Goal: Task Accomplishment & Management: Complete application form

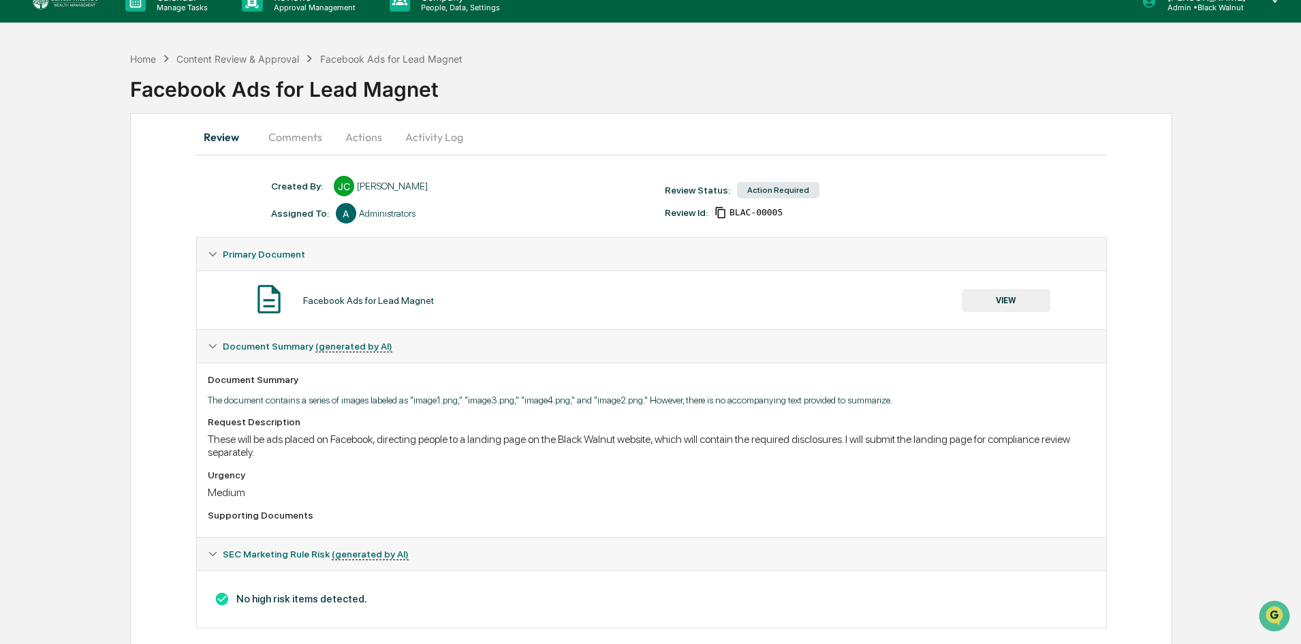
scroll to position [39, 0]
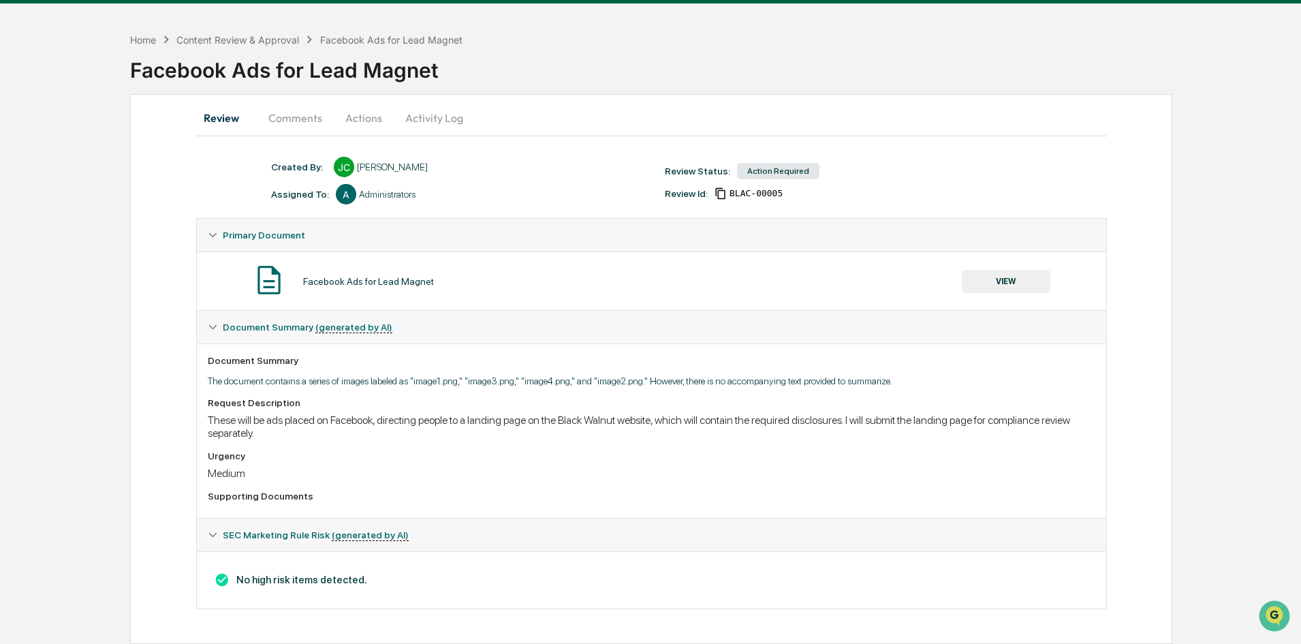
click at [1005, 285] on button "VIEW" at bounding box center [1006, 281] width 89 height 23
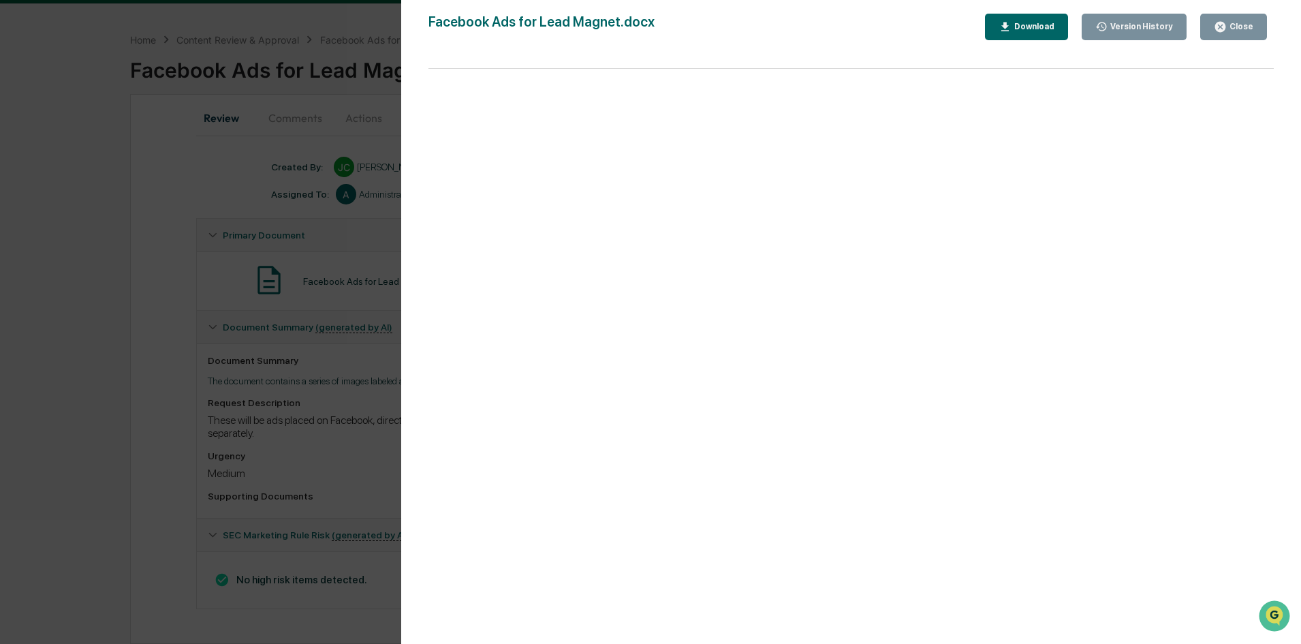
click at [1258, 24] on button "Close" at bounding box center [1233, 27] width 67 height 27
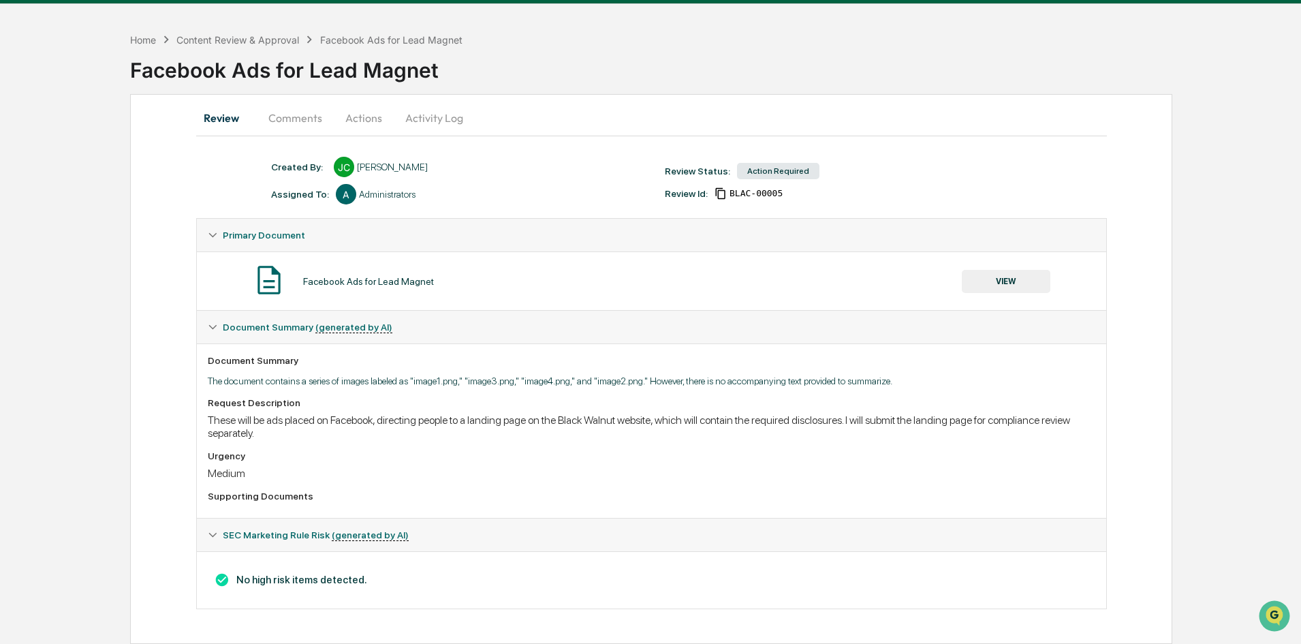
click at [363, 114] on button "Actions" at bounding box center [363, 118] width 61 height 33
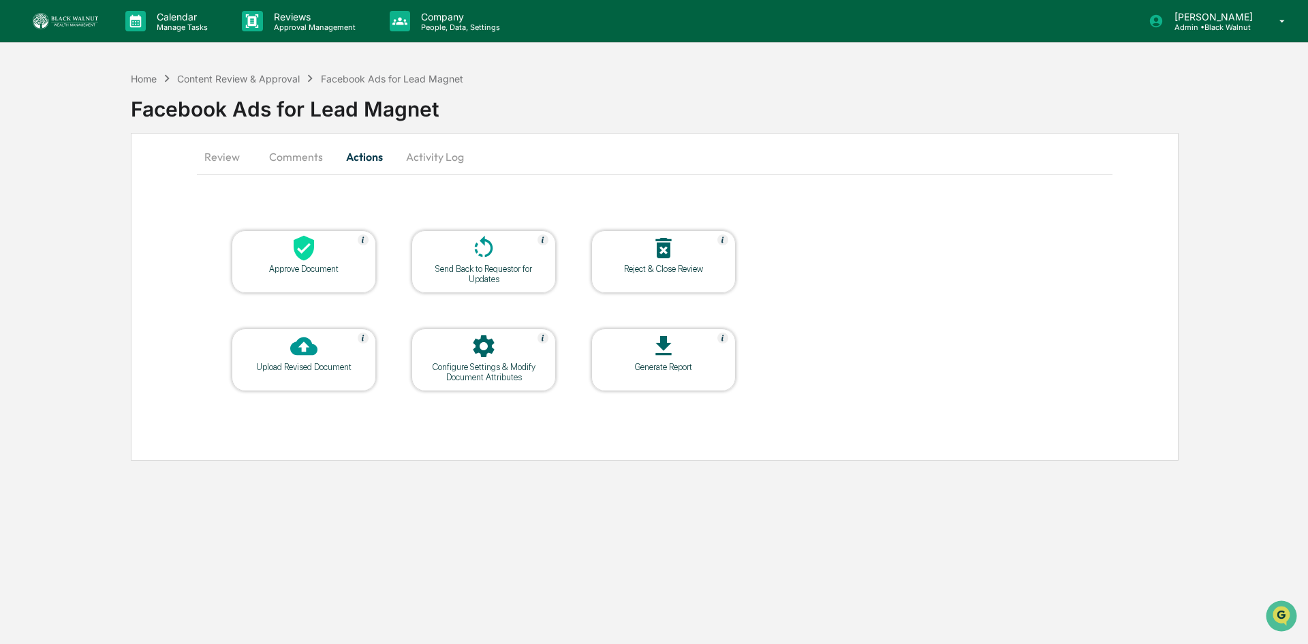
click at [267, 266] on div "Approve Document" at bounding box center [304, 269] width 123 height 10
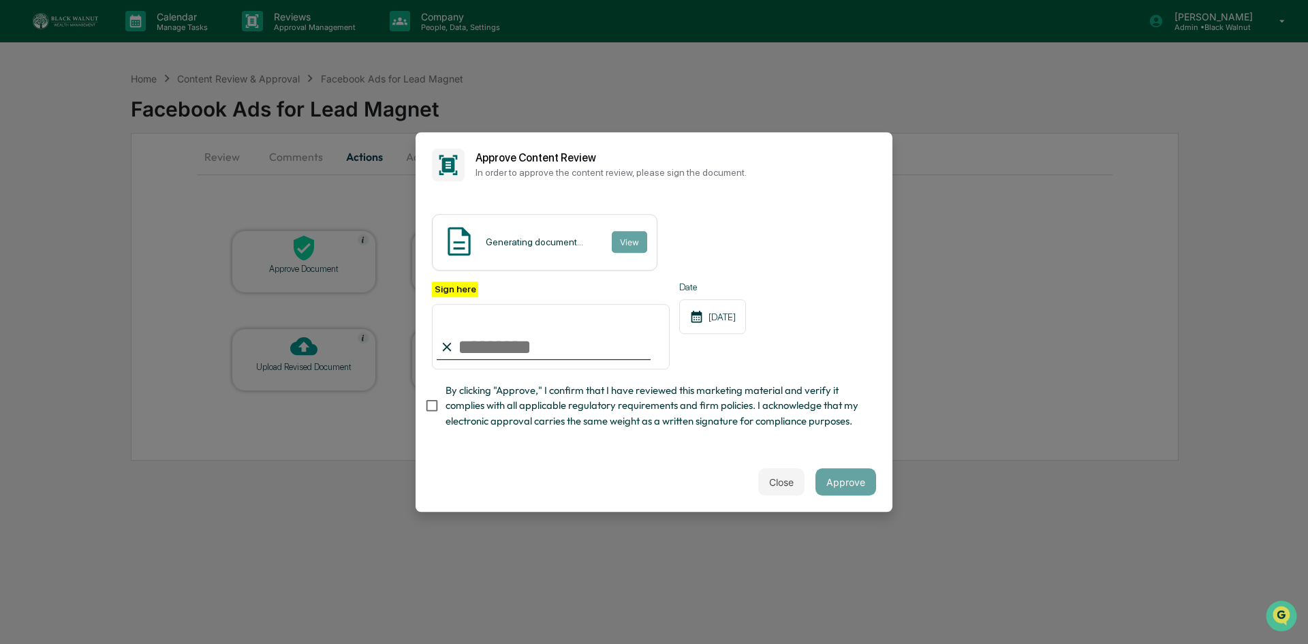
click at [496, 343] on input "Sign here" at bounding box center [551, 336] width 238 height 65
type input "**********"
click at [813, 377] on div "**********" at bounding box center [654, 358] width 444 height 155
click at [848, 487] on button "Approve" at bounding box center [845, 481] width 61 height 27
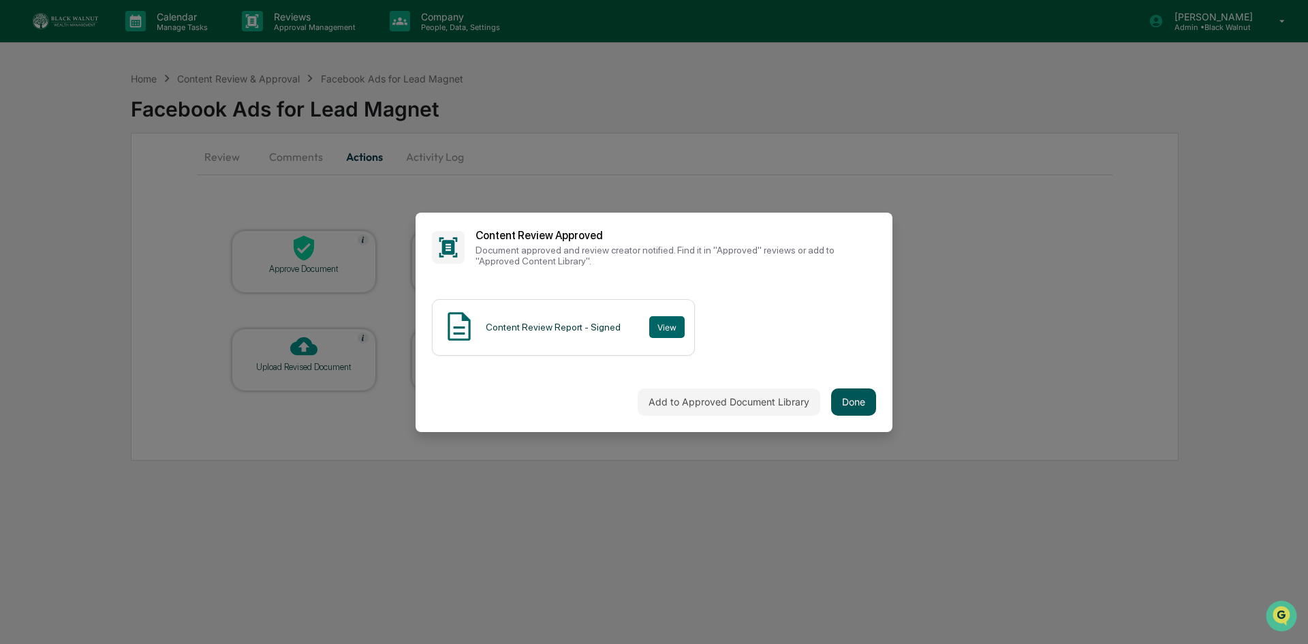
click at [865, 401] on button "Done" at bounding box center [853, 401] width 45 height 27
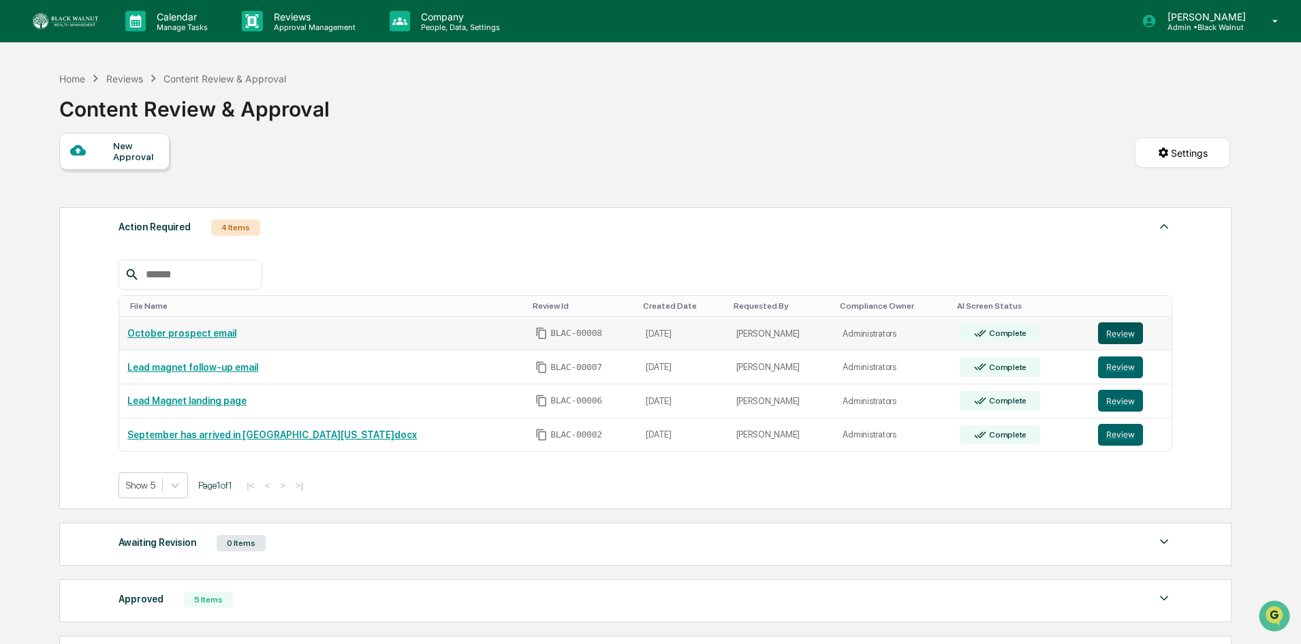
click at [1115, 328] on button "Review" at bounding box center [1120, 333] width 45 height 22
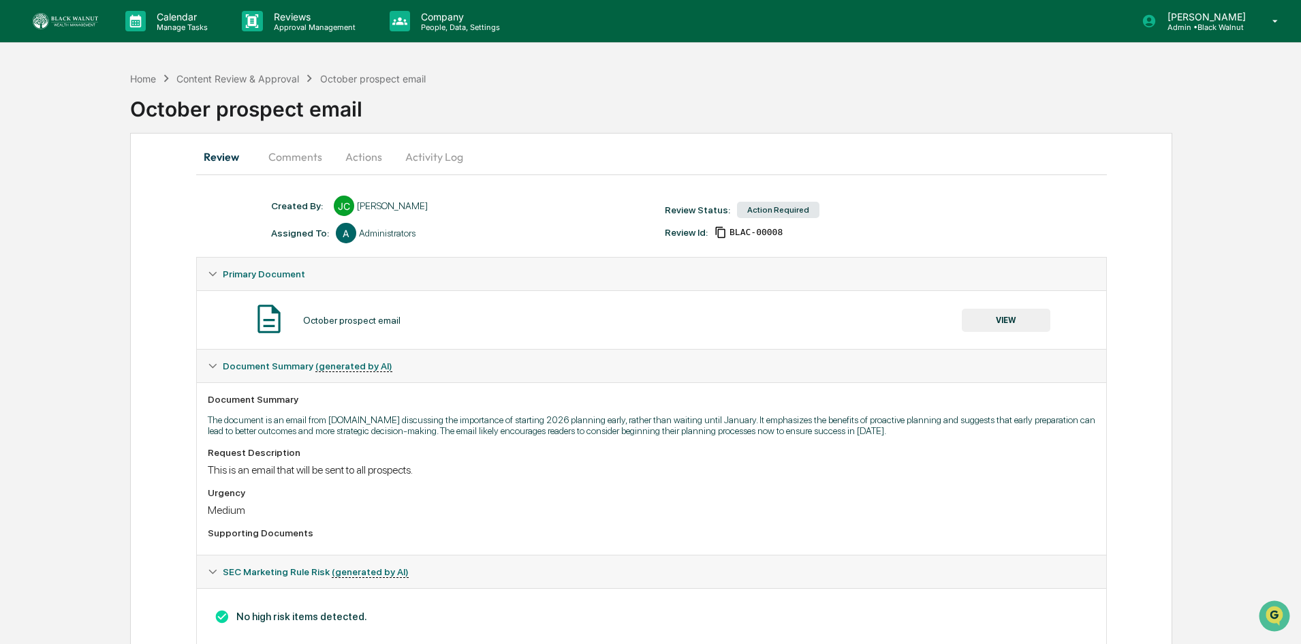
click at [1005, 323] on button "VIEW" at bounding box center [1006, 320] width 89 height 23
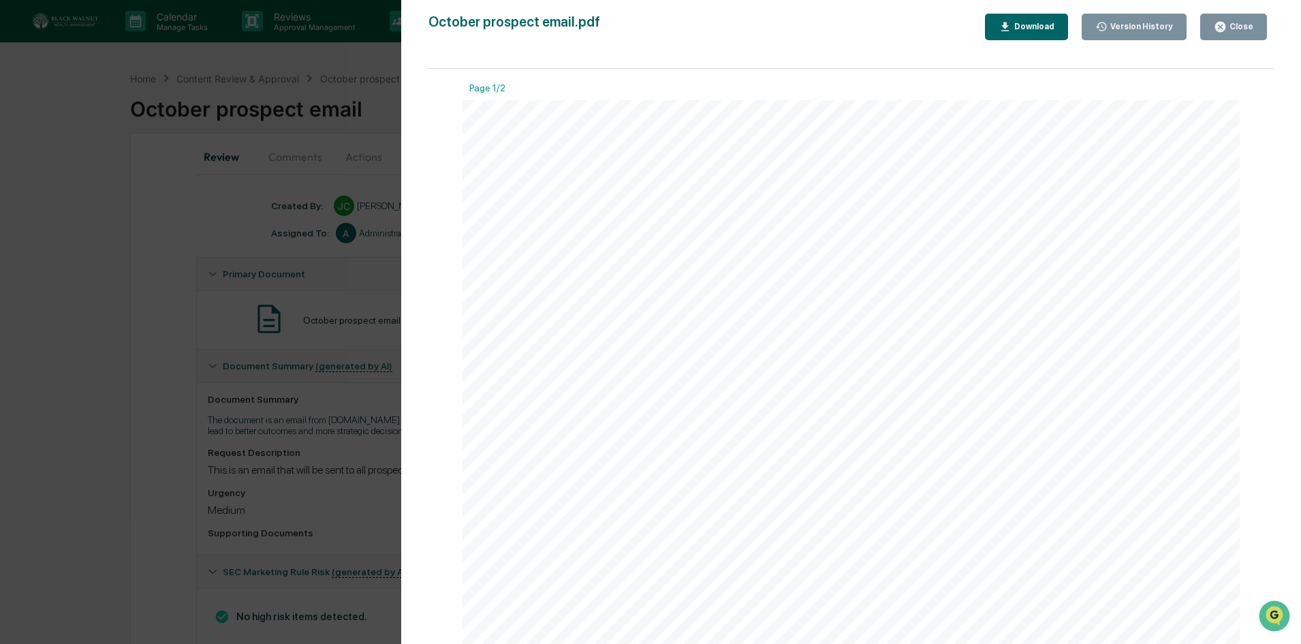
click at [1230, 23] on div "Close" at bounding box center [1240, 27] width 27 height 10
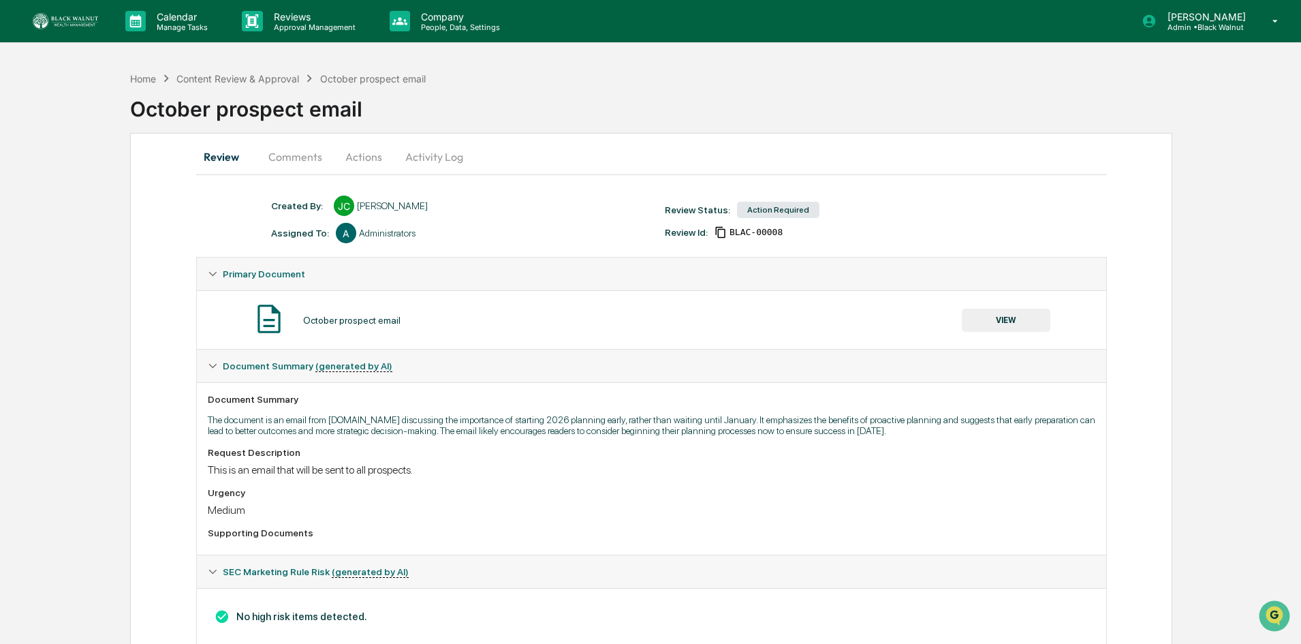
click at [359, 153] on button "Actions" at bounding box center [363, 156] width 61 height 33
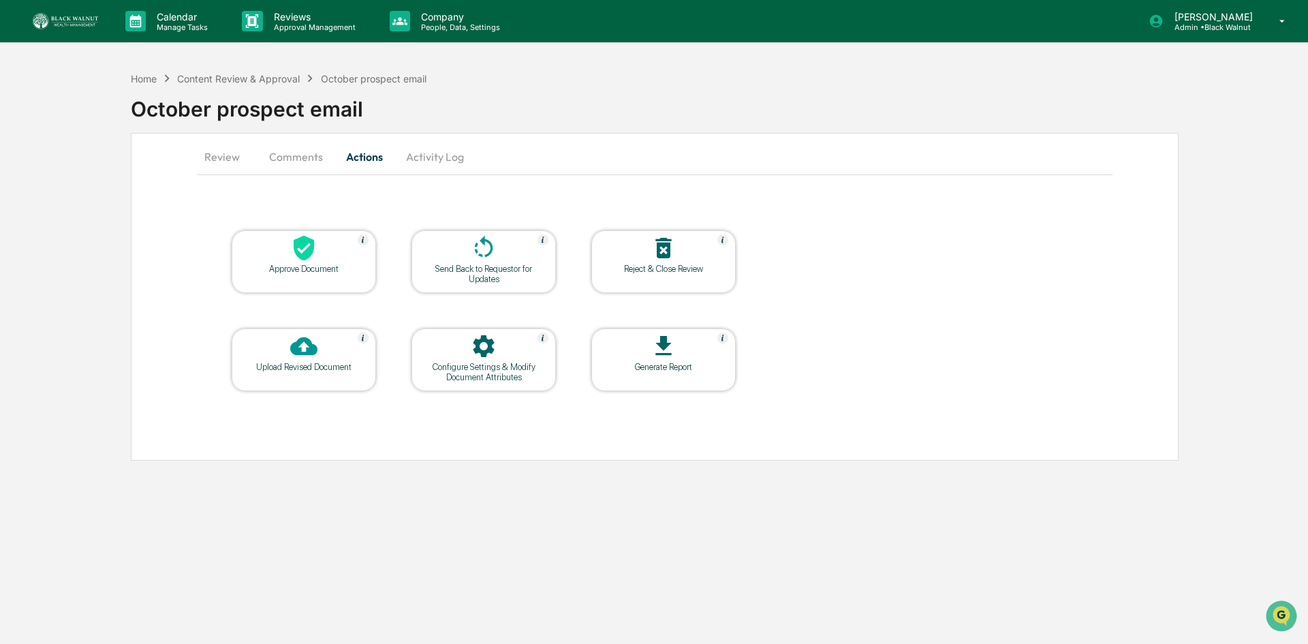
click at [296, 257] on icon at bounding box center [303, 247] width 27 height 27
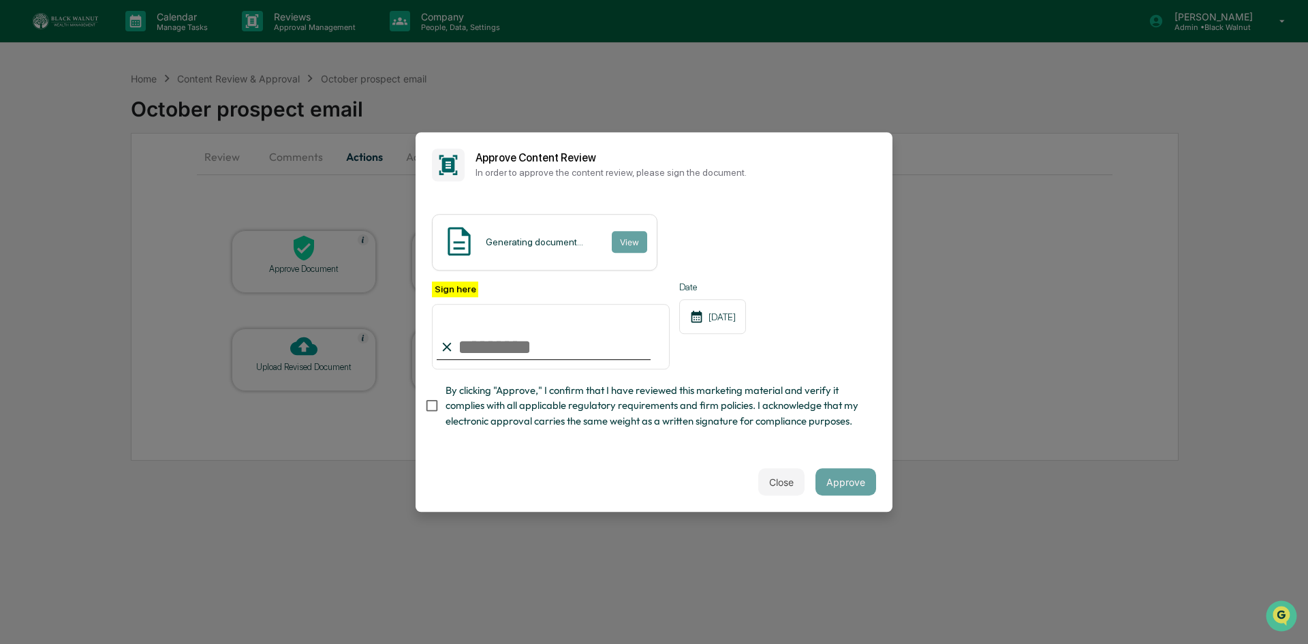
click at [484, 346] on input "Sign here" at bounding box center [551, 336] width 238 height 65
type input "**********"
click at [857, 486] on button "Approve" at bounding box center [845, 481] width 61 height 27
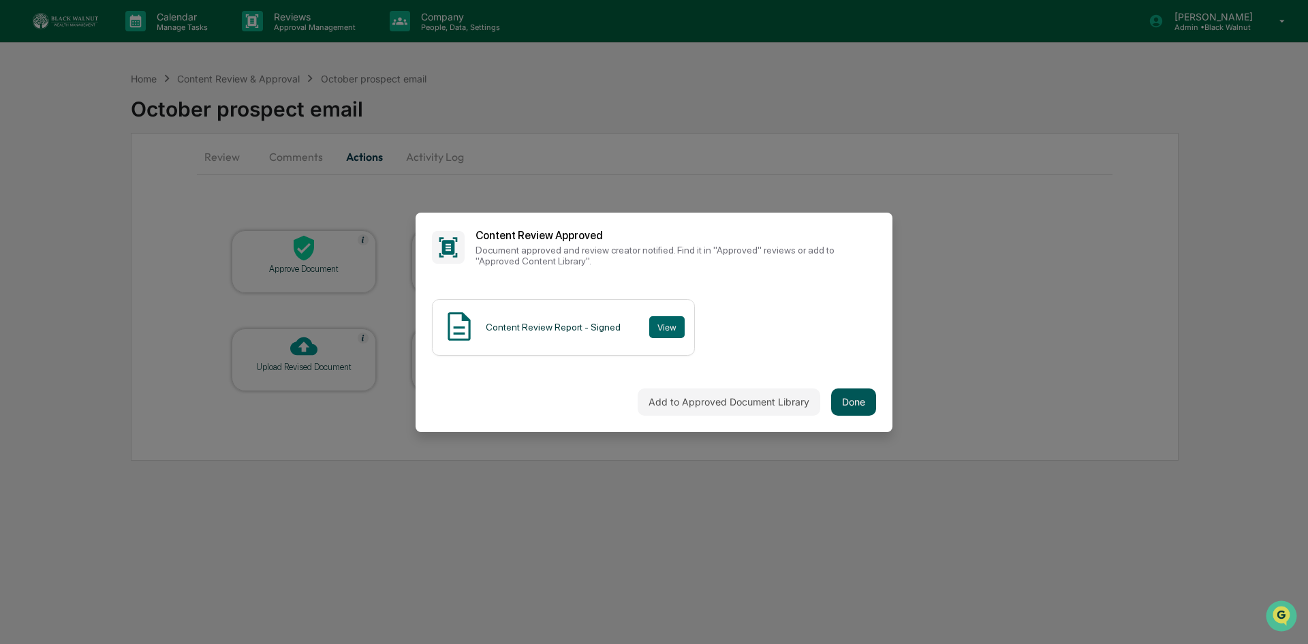
click at [846, 409] on button "Done" at bounding box center [853, 401] width 45 height 27
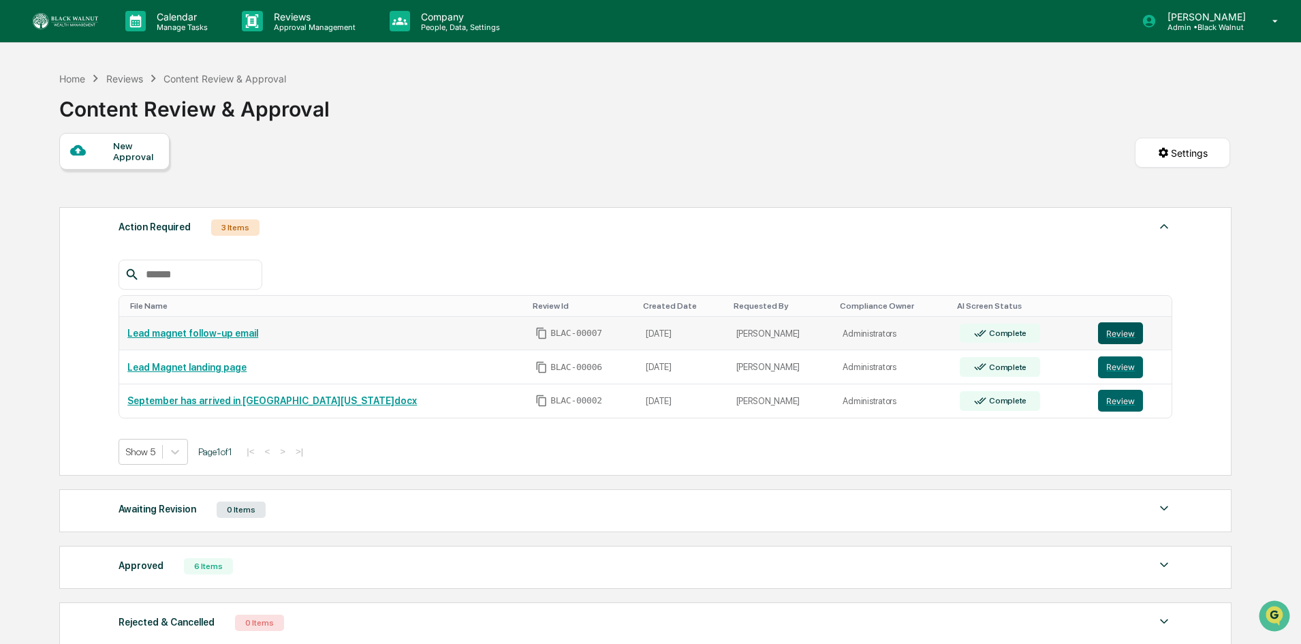
click at [1115, 330] on button "Review" at bounding box center [1120, 333] width 45 height 22
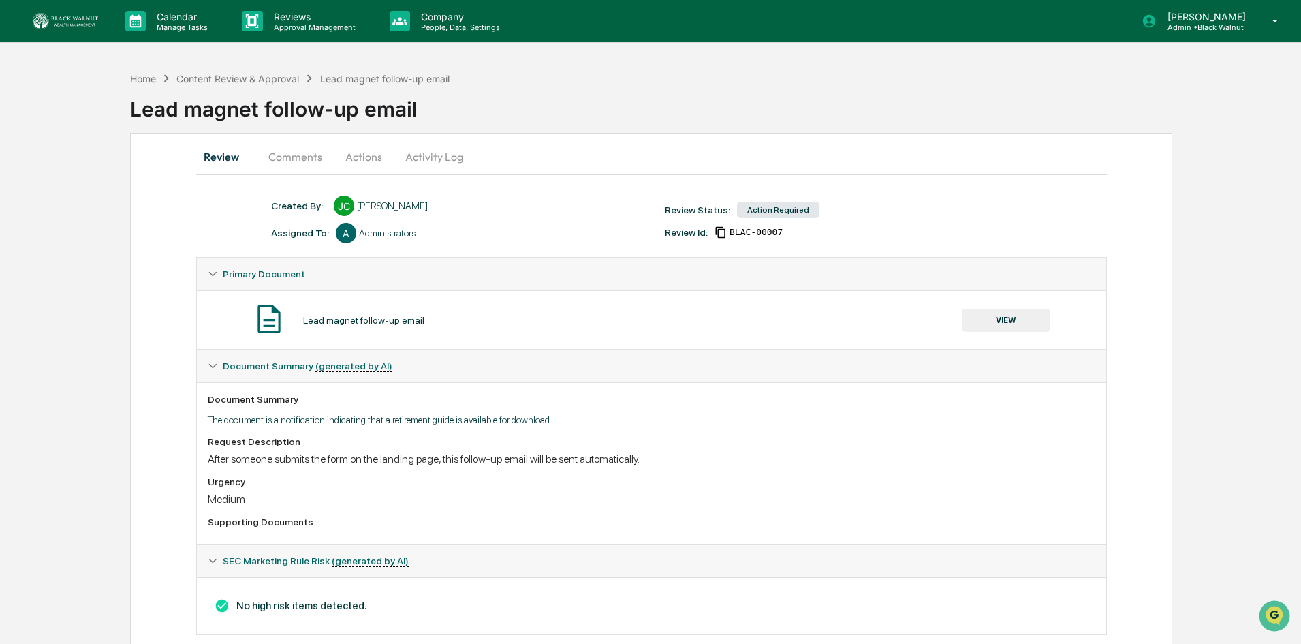
click at [1018, 318] on button "VIEW" at bounding box center [1006, 320] width 89 height 23
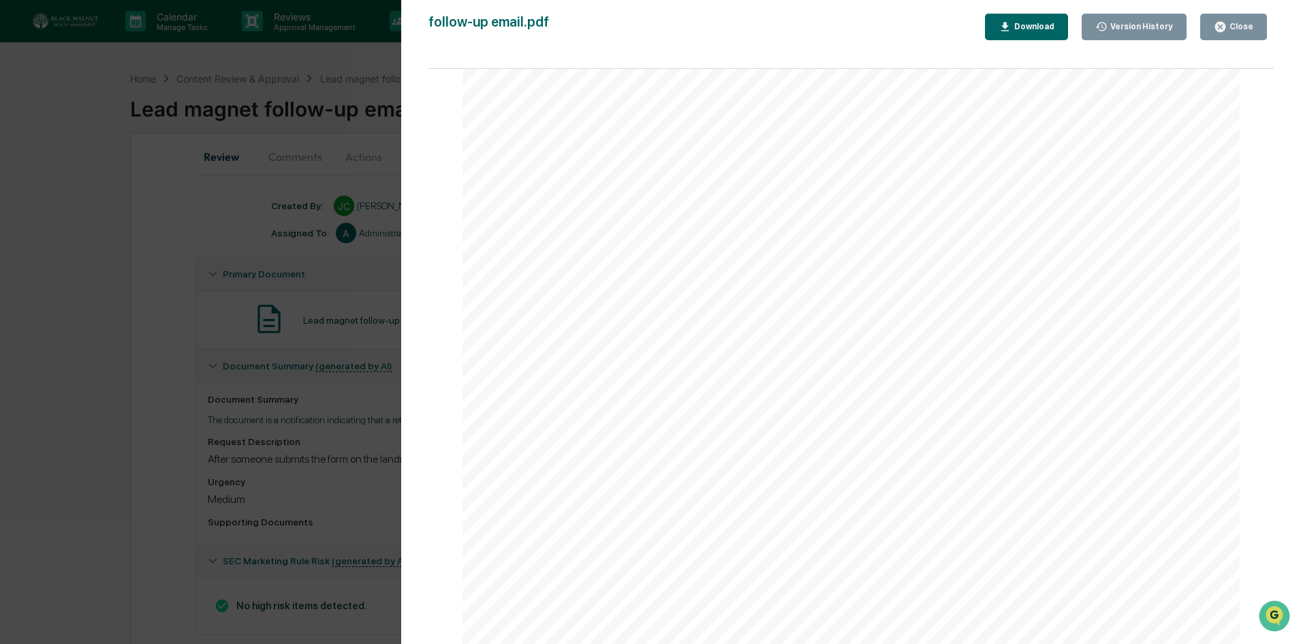
scroll to position [1514, 0]
click at [1234, 28] on div "Close" at bounding box center [1240, 27] width 27 height 10
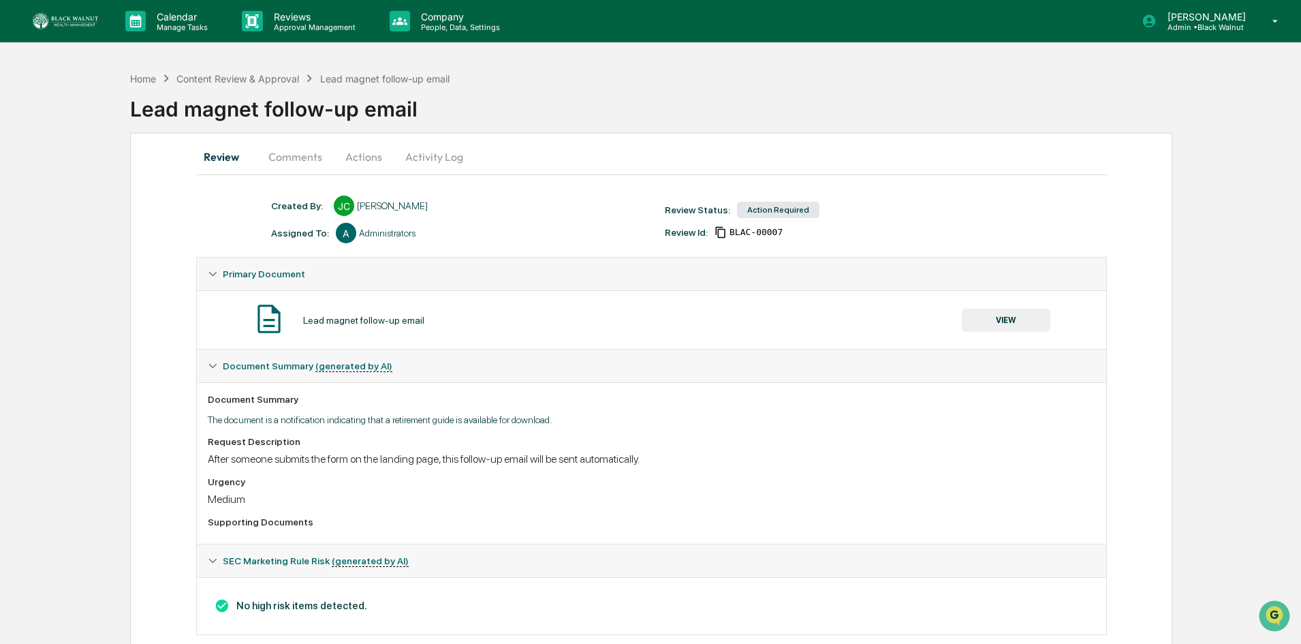
click at [353, 154] on button "Actions" at bounding box center [363, 156] width 61 height 33
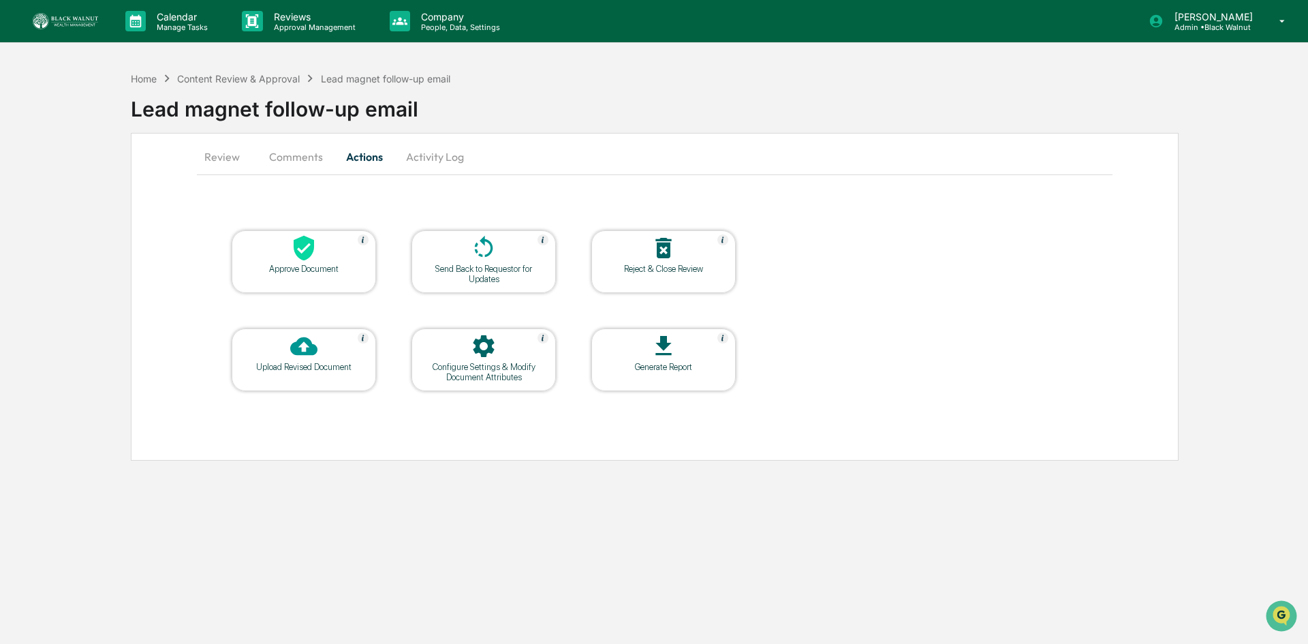
click at [305, 264] on div "Approve Document" at bounding box center [304, 269] width 123 height 10
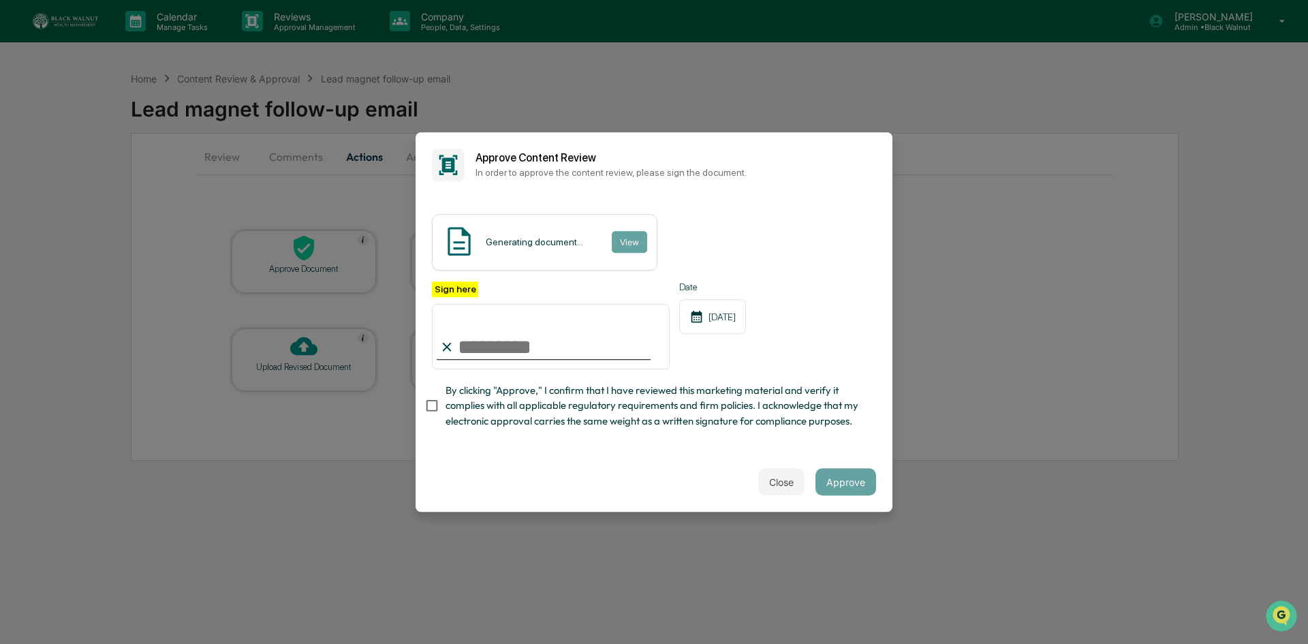
click at [497, 351] on input "Sign here" at bounding box center [551, 336] width 238 height 65
type input "**********"
click at [854, 488] on button "Approve" at bounding box center [845, 481] width 61 height 27
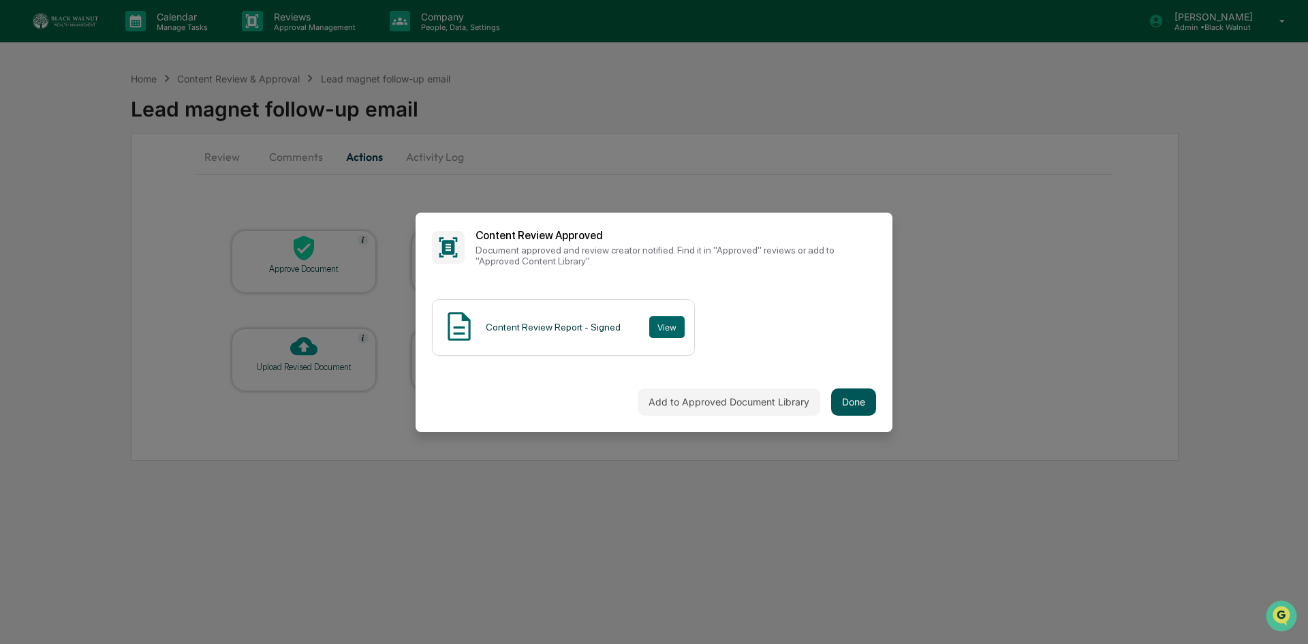
click at [861, 404] on button "Done" at bounding box center [853, 401] width 45 height 27
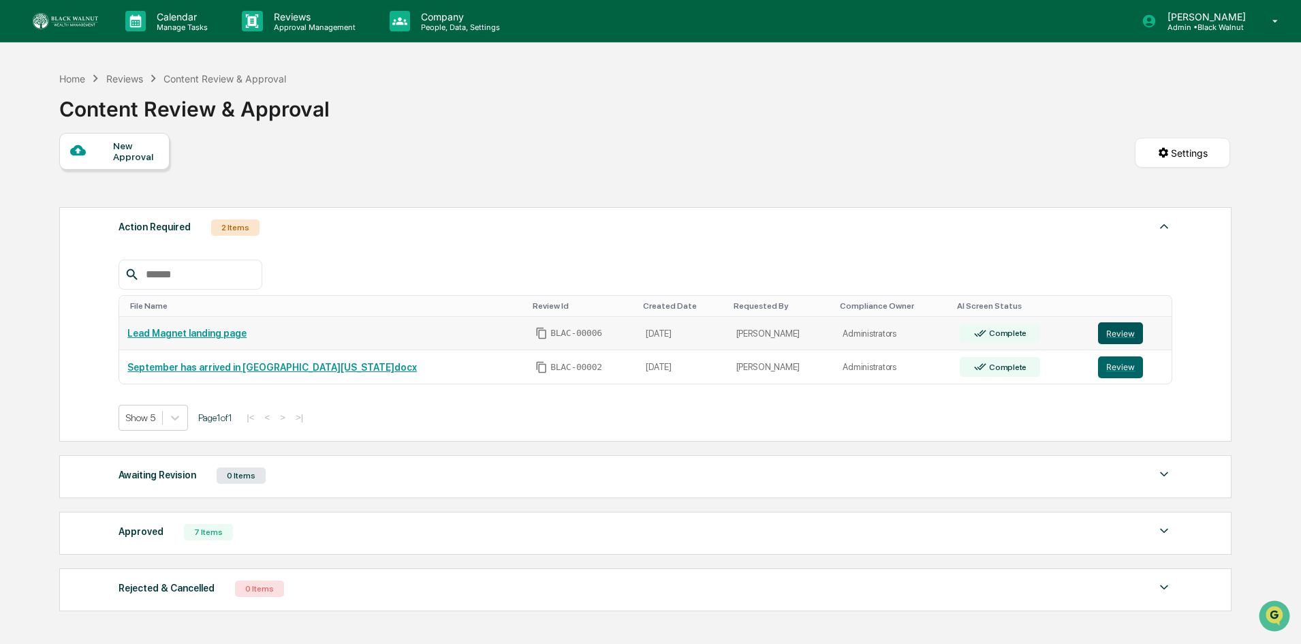
click at [1114, 332] on button "Review" at bounding box center [1120, 333] width 45 height 22
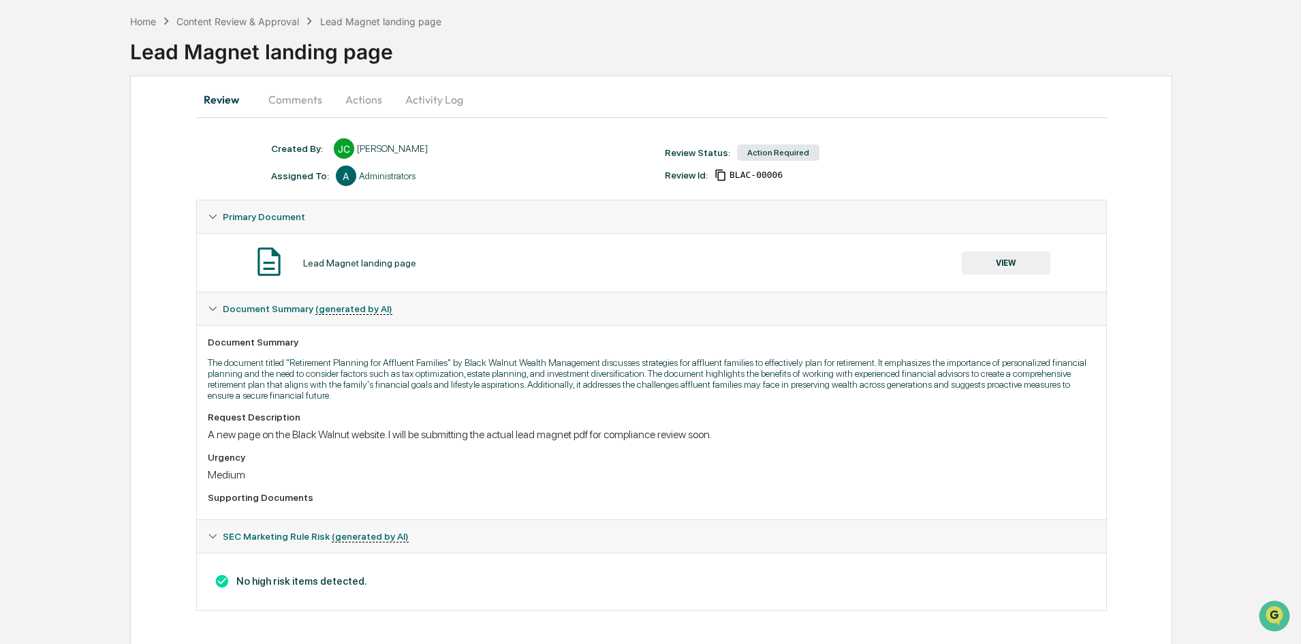
scroll to position [59, 0]
click at [1012, 260] on button "VIEW" at bounding box center [1006, 261] width 89 height 23
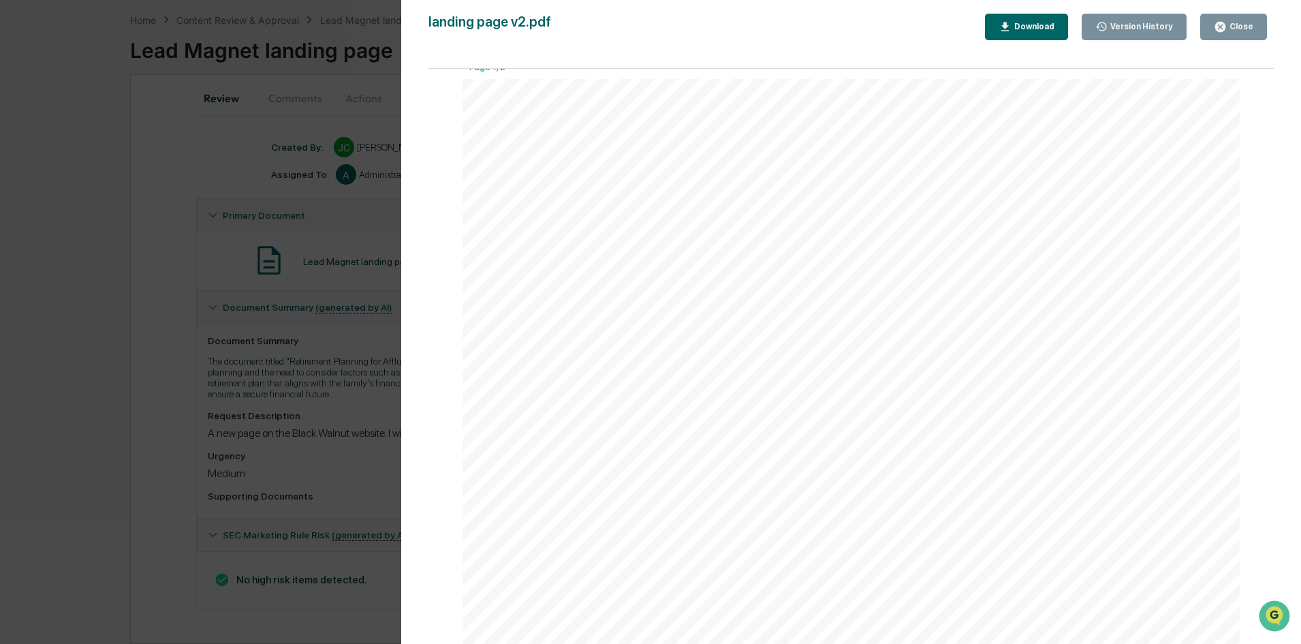
scroll to position [0, 0]
click at [1240, 27] on div "Close" at bounding box center [1240, 27] width 27 height 10
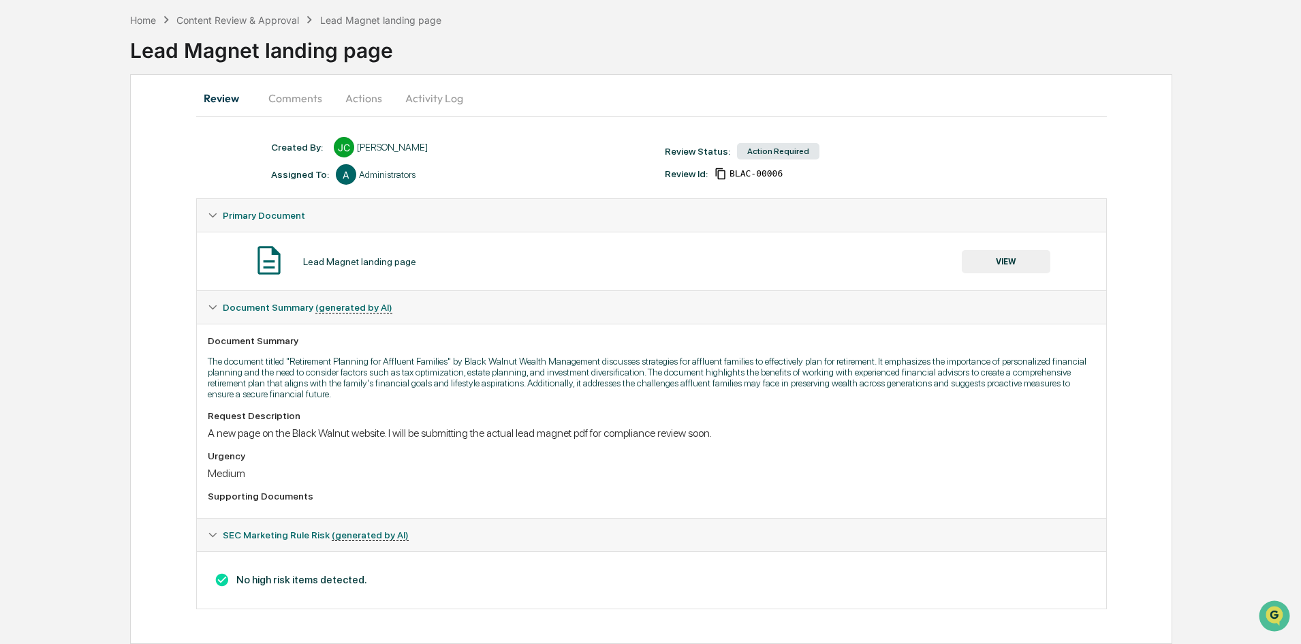
click at [354, 99] on button "Actions" at bounding box center [363, 98] width 61 height 33
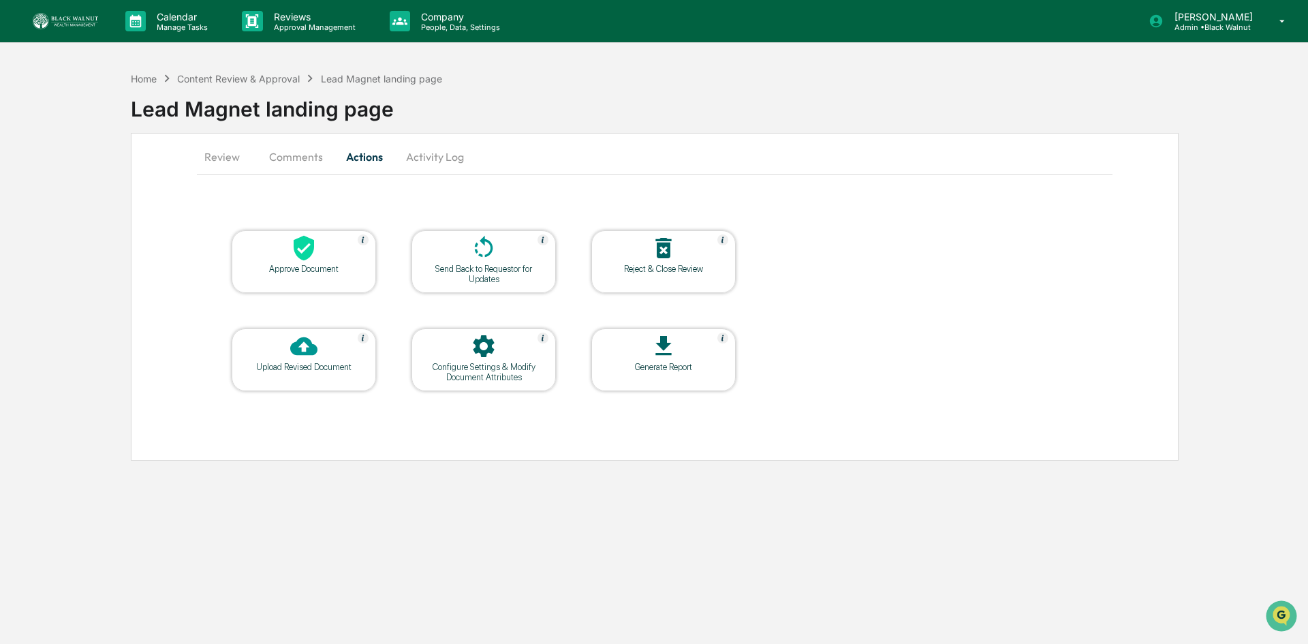
click at [297, 255] on icon at bounding box center [304, 248] width 20 height 25
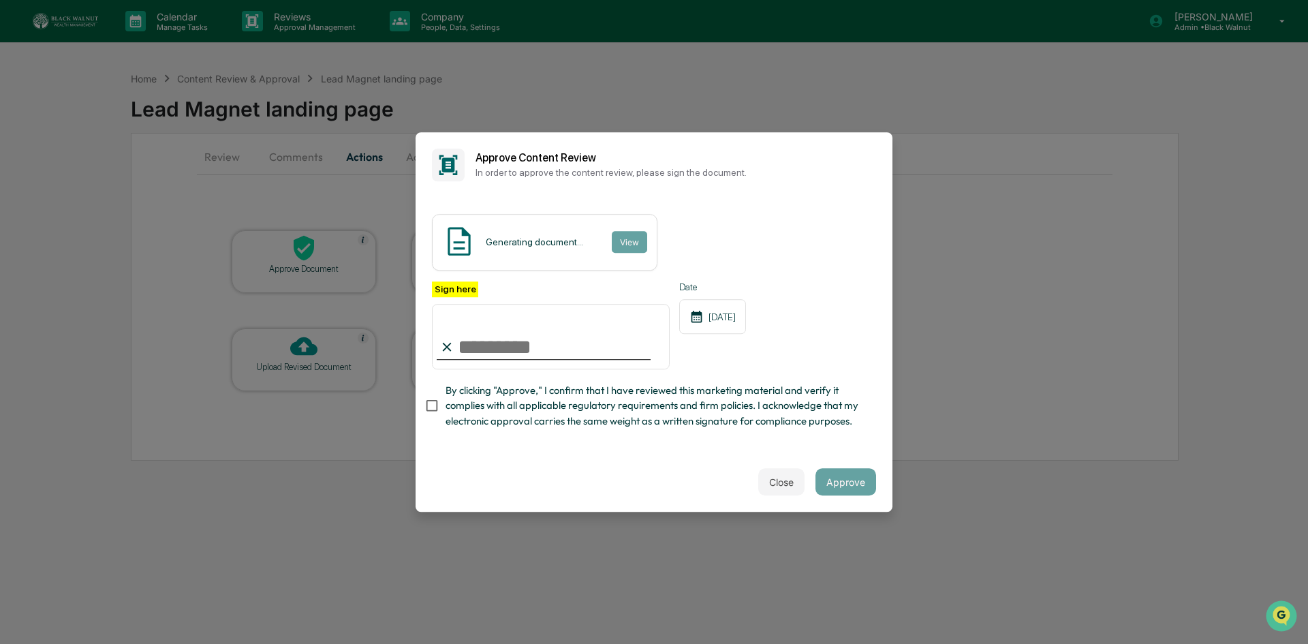
click at [499, 340] on input "Sign here" at bounding box center [551, 336] width 238 height 65
type input "**********"
click at [856, 487] on button "Approve" at bounding box center [845, 481] width 61 height 27
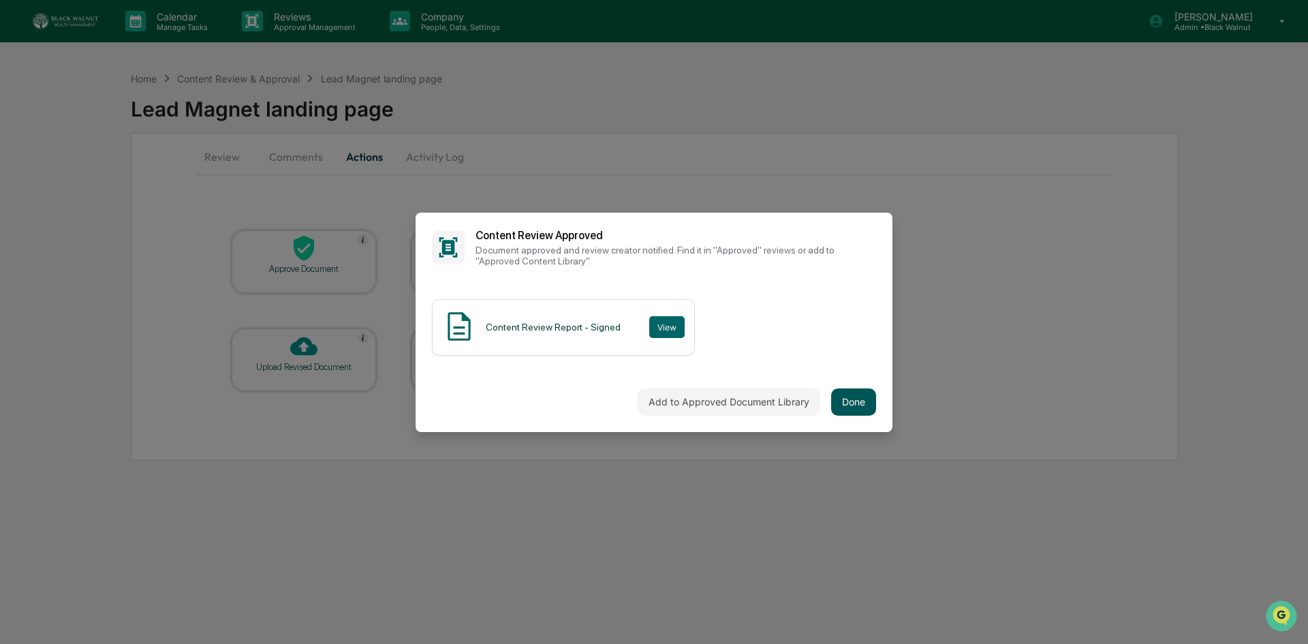
click at [862, 396] on button "Done" at bounding box center [853, 401] width 45 height 27
